Goal: Task Accomplishment & Management: Use online tool/utility

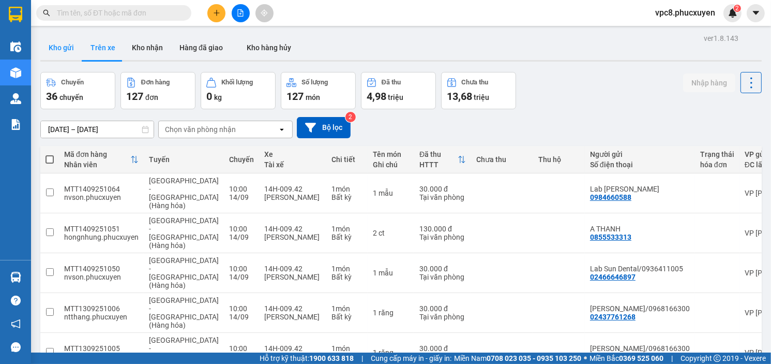
click at [71, 48] on button "Kho gửi" at bounding box center [61, 47] width 42 height 25
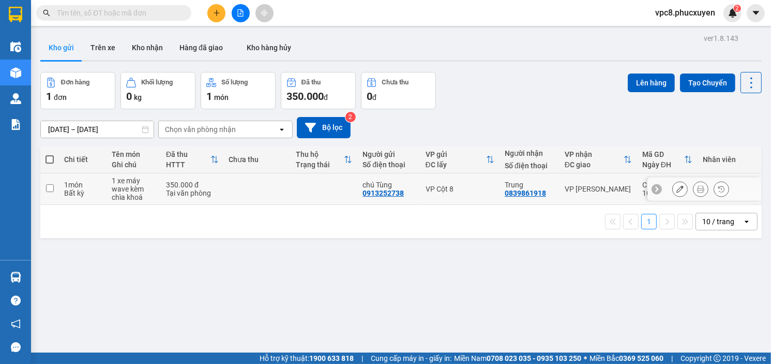
click at [52, 184] on input "checkbox" at bounding box center [50, 188] width 8 height 8
checkbox input "true"
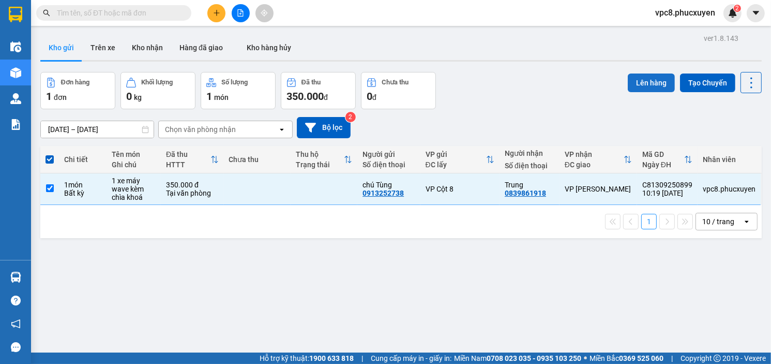
click at [647, 81] on button "Lên hàng" at bounding box center [651, 82] width 47 height 19
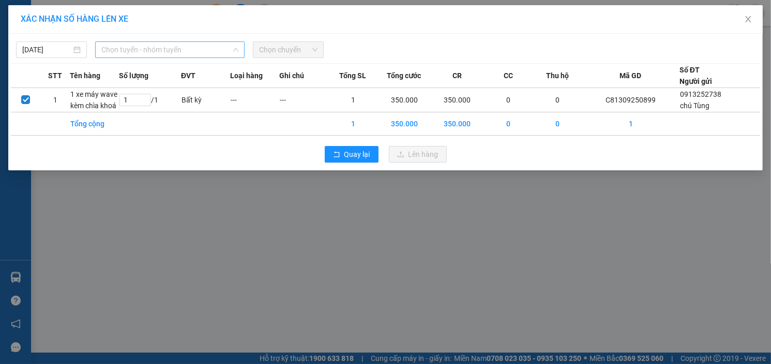
click at [173, 51] on span "Chọn tuyến - nhóm tuyến" at bounding box center [169, 50] width 137 height 16
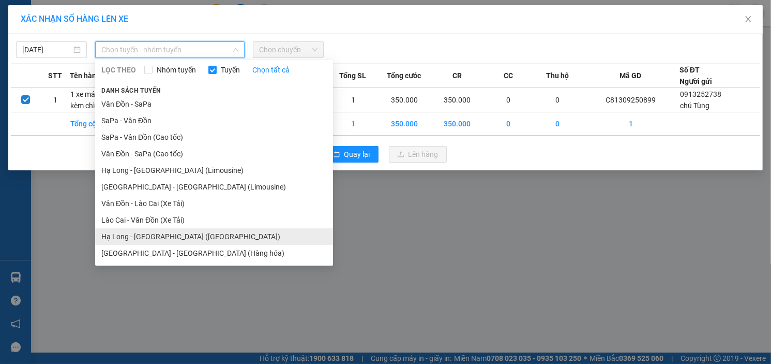
click at [174, 235] on li "Hạ Long - [GEOGRAPHIC_DATA] ([GEOGRAPHIC_DATA])" at bounding box center [214, 236] width 238 height 17
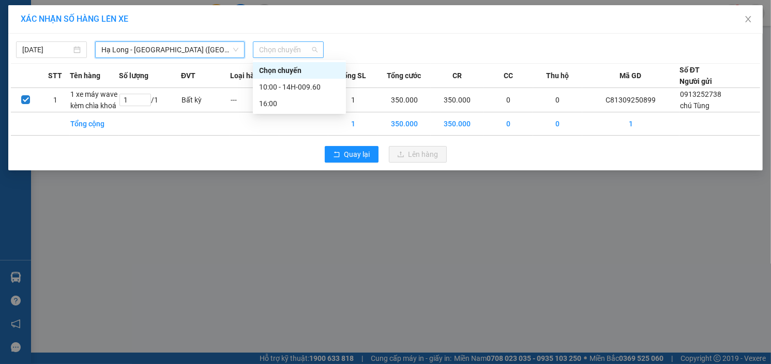
click at [280, 52] on span "Chọn chuyến" at bounding box center [288, 50] width 58 height 16
click at [275, 87] on div "10:00 - 14H-009.60" at bounding box center [299, 86] width 81 height 11
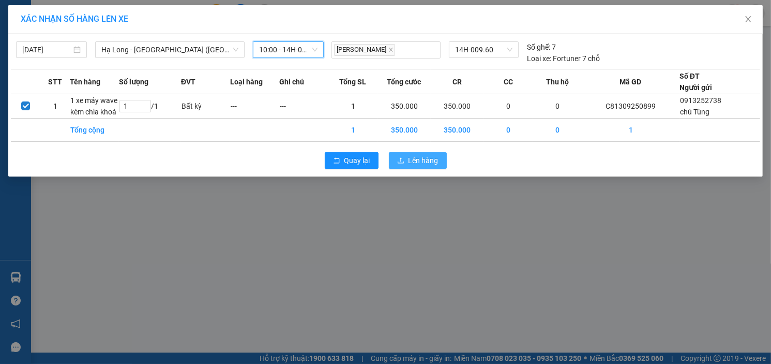
click at [416, 163] on span "Lên hàng" at bounding box center [424, 160] width 30 height 11
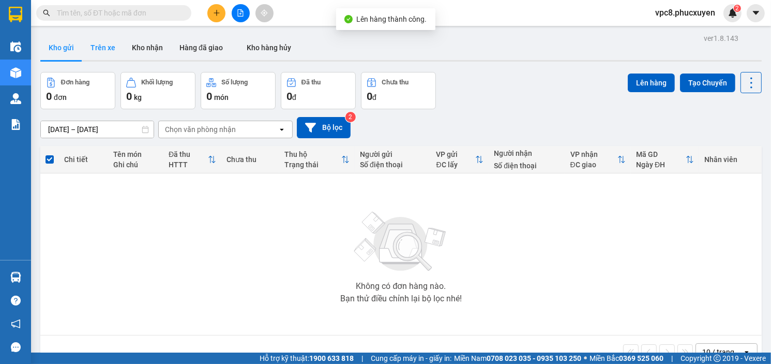
click at [96, 50] on button "Trên xe" at bounding box center [102, 47] width 41 height 25
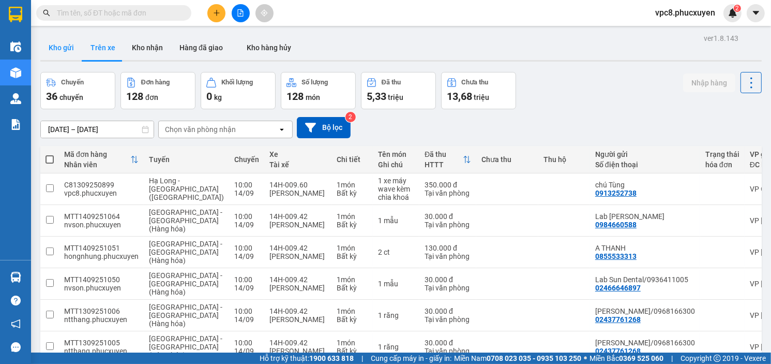
click at [68, 49] on button "Kho gửi" at bounding box center [61, 47] width 42 height 25
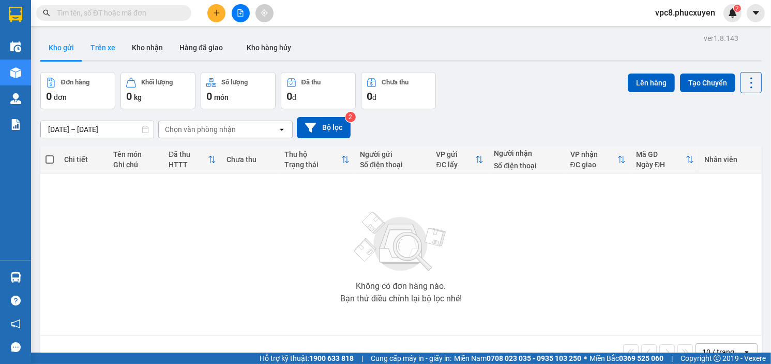
click at [116, 46] on button "Trên xe" at bounding box center [102, 47] width 41 height 25
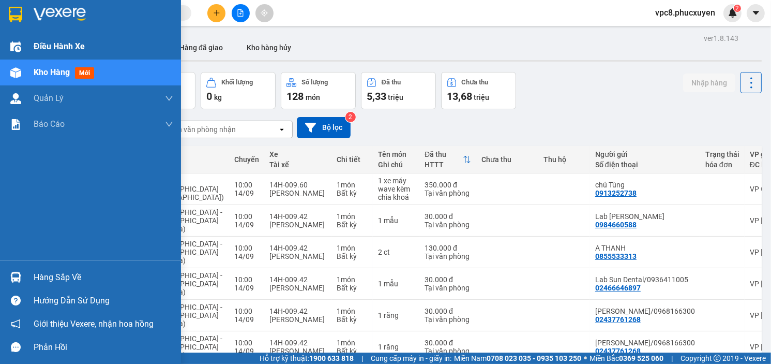
click at [70, 46] on span "Điều hành xe" at bounding box center [59, 46] width 51 height 13
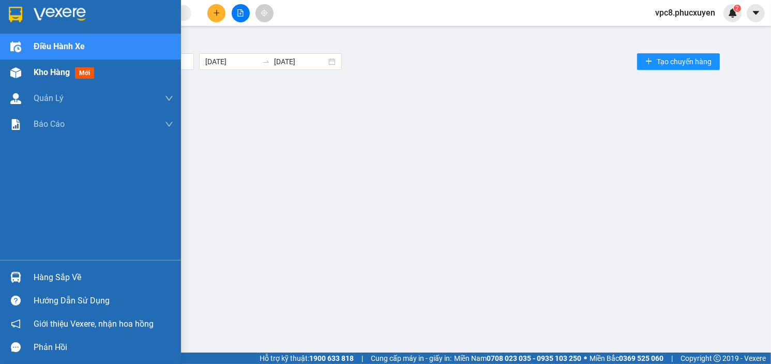
click at [59, 69] on span "Kho hàng" at bounding box center [52, 72] width 36 height 10
